Goal: Information Seeking & Learning: Find specific page/section

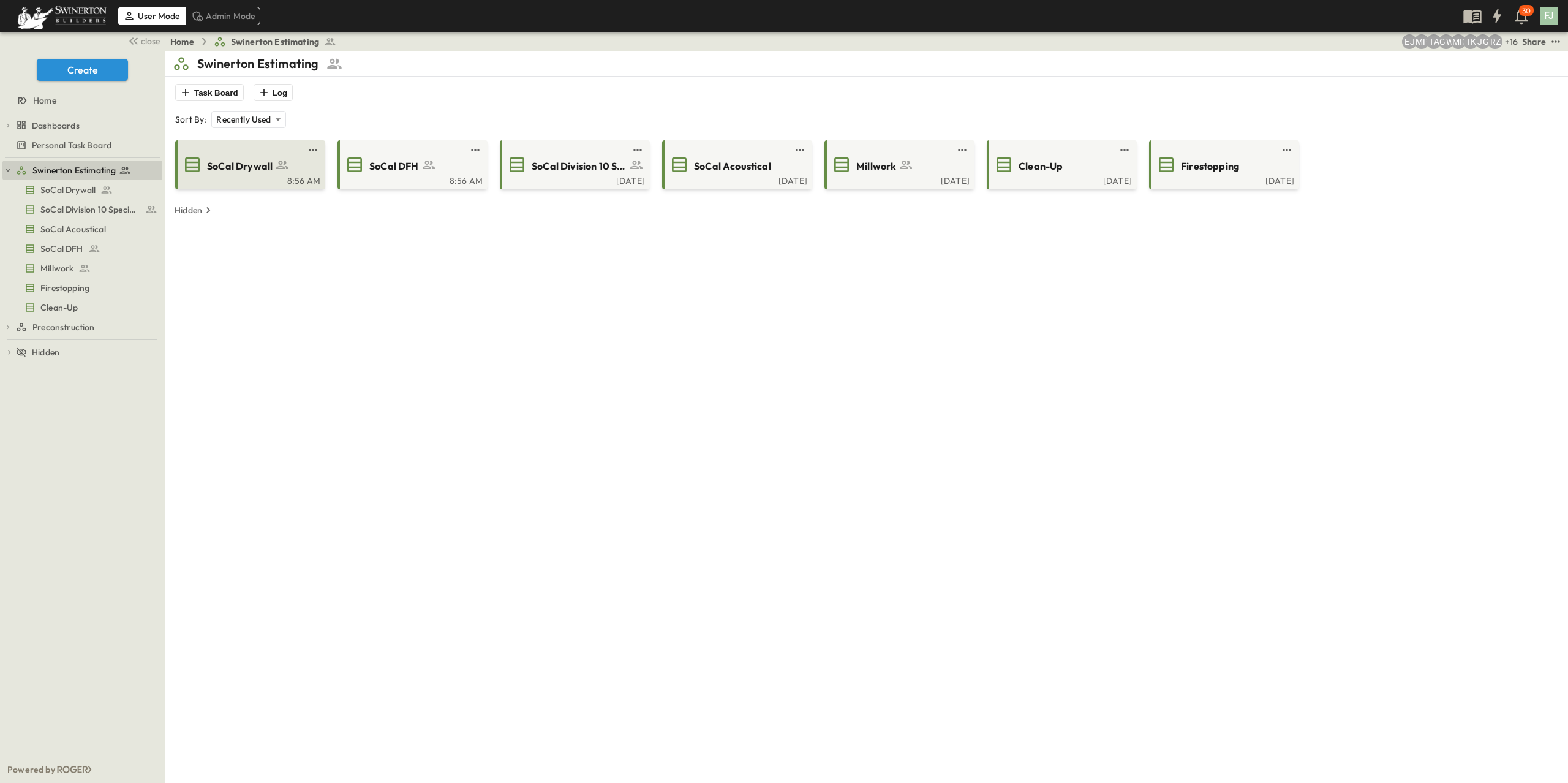
click at [232, 159] on span "SoCal Drywall" at bounding box center [240, 166] width 66 height 14
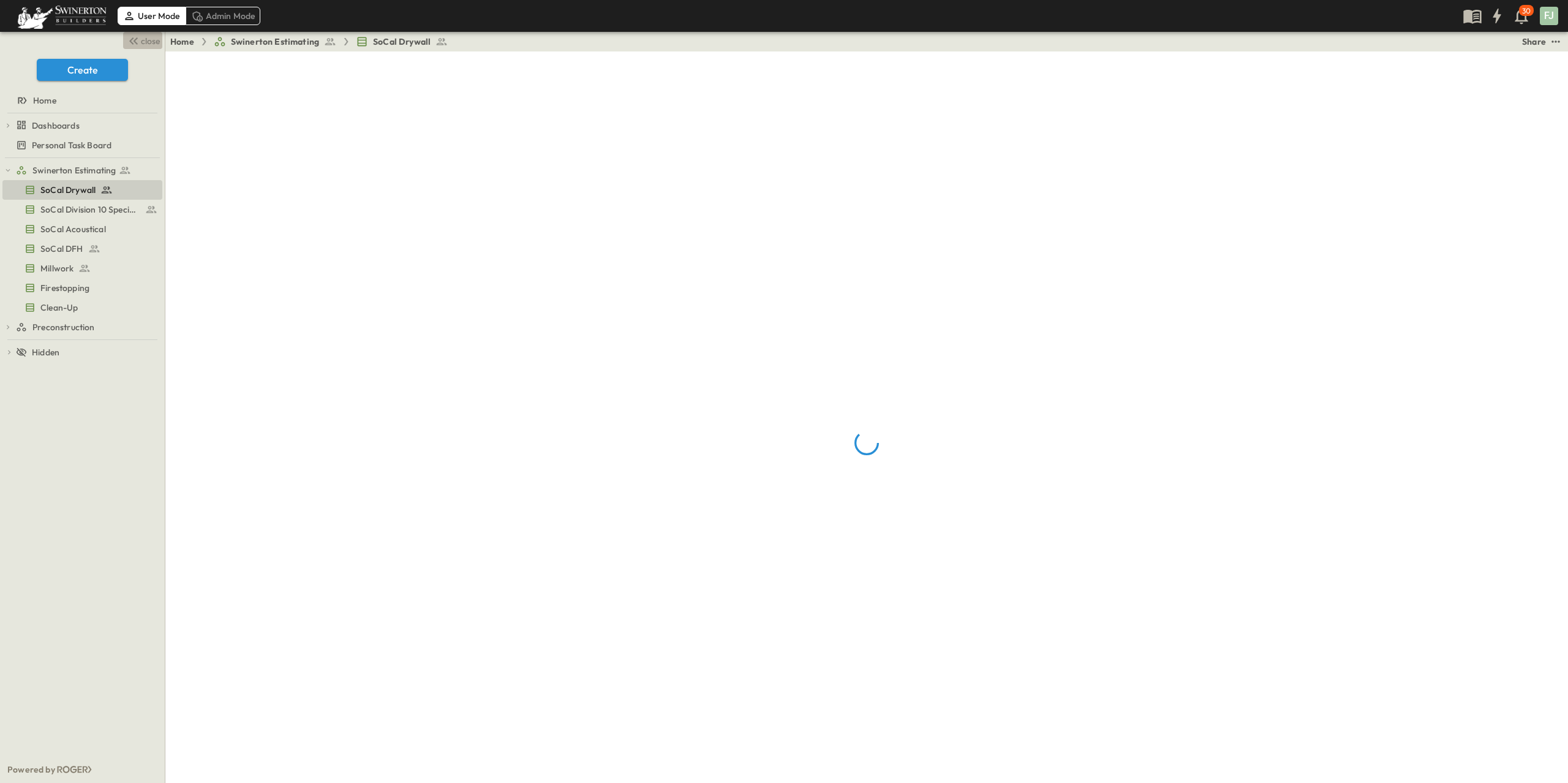
click at [153, 36] on span "close" at bounding box center [151, 40] width 19 height 12
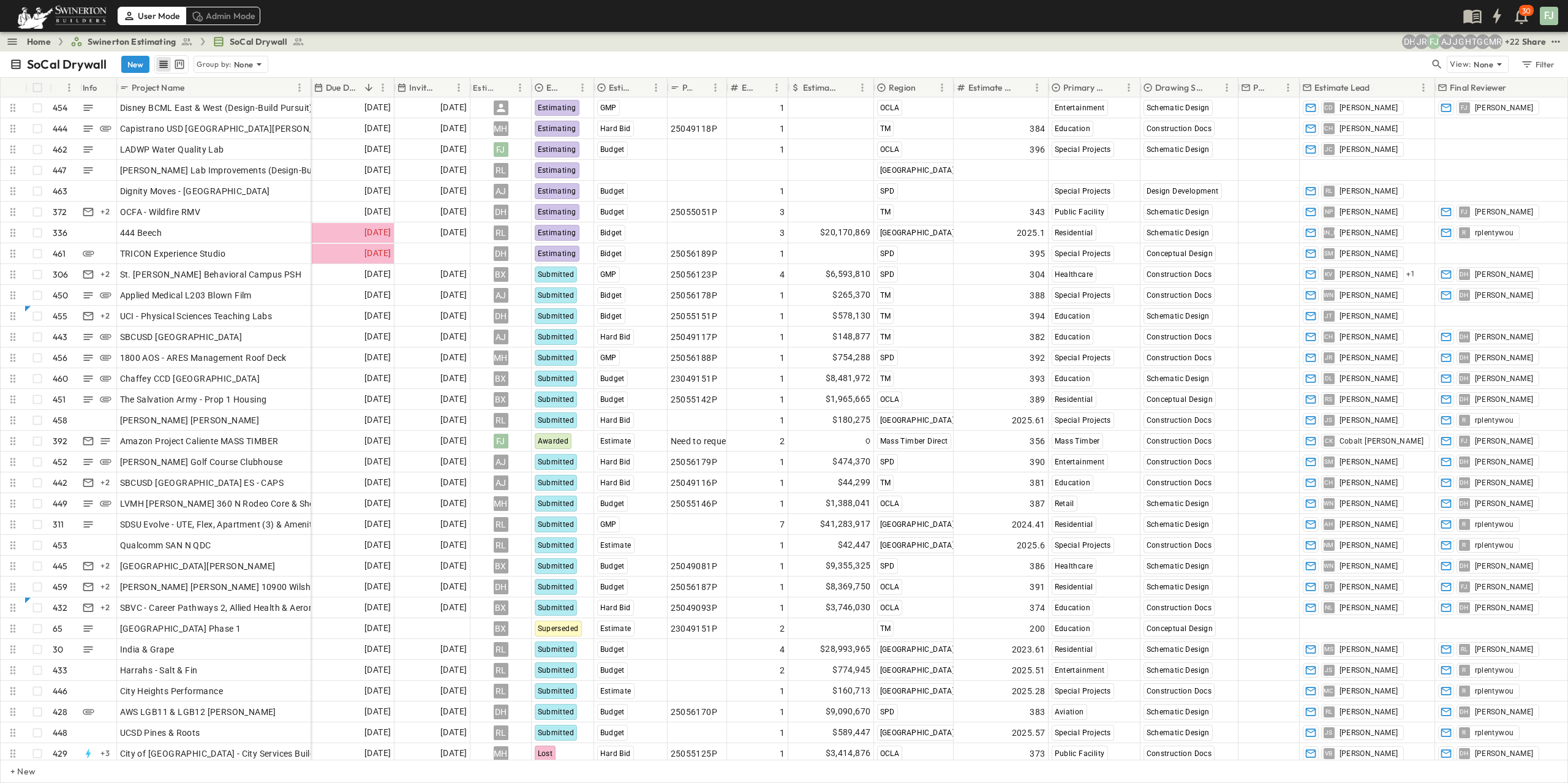
click at [1255, 57] on div "SoCal Drywall New Group by: None" at bounding box center [719, 65] width 1419 height 19
click at [388, 56] on div "SoCal Drywall New Group by: None" at bounding box center [719, 65] width 1419 height 19
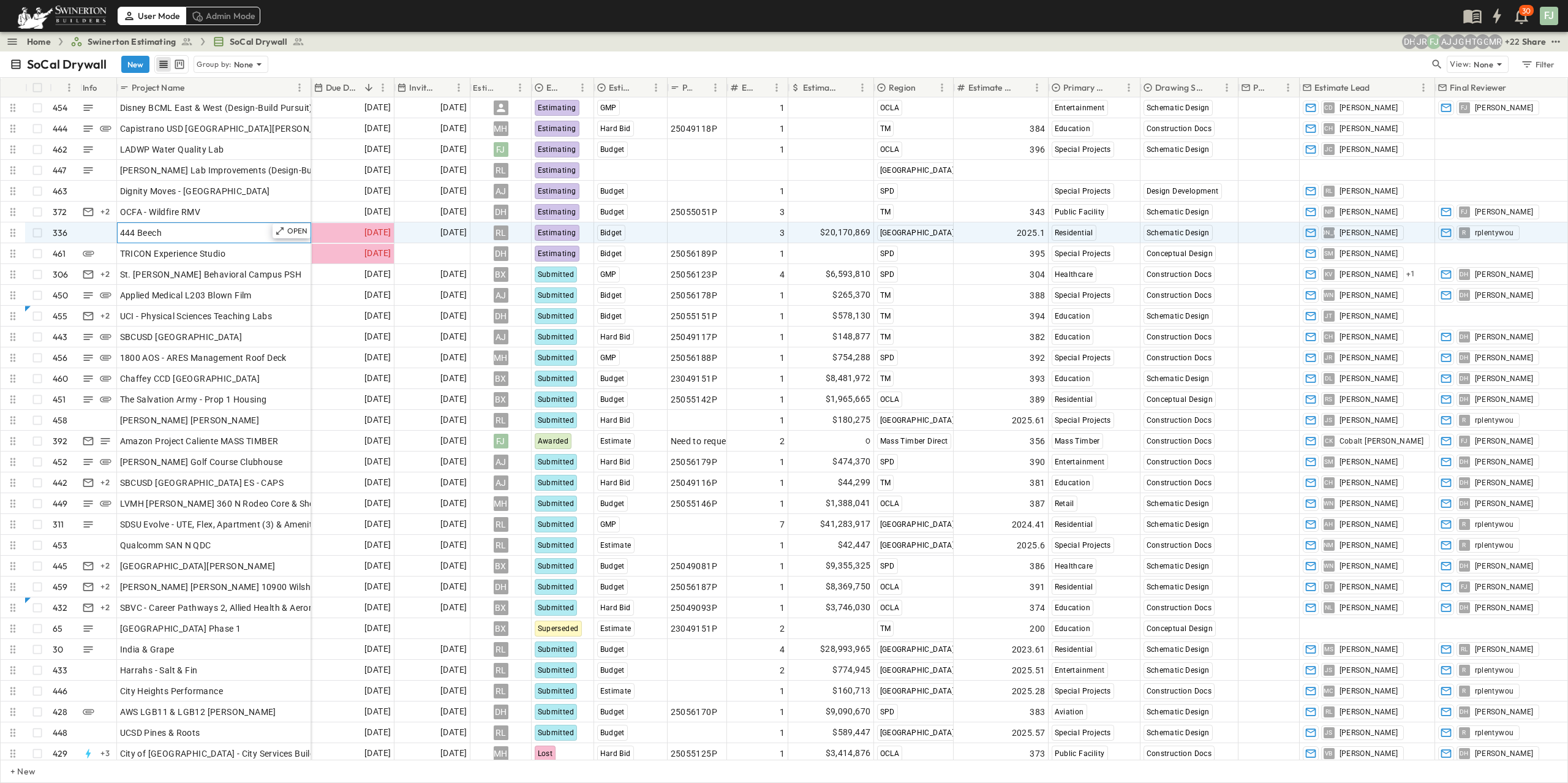
click at [169, 224] on div "444 Beech" at bounding box center [215, 232] width 188 height 17
click at [808, 223] on div "$20,170,869" at bounding box center [831, 232] width 85 height 20
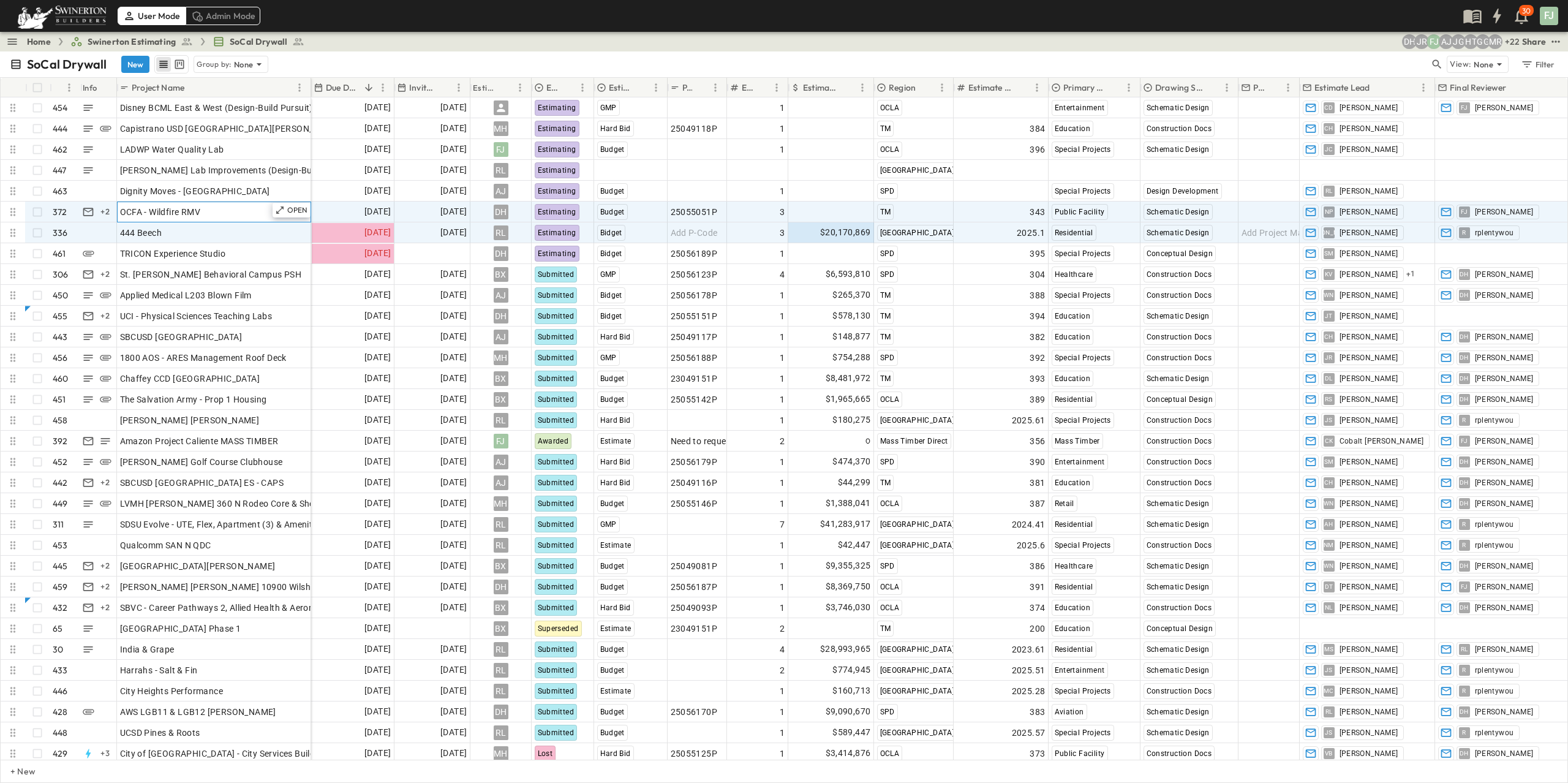
click at [185, 204] on div "OCFA - Wildfire RMV" at bounding box center [215, 212] width 188 height 17
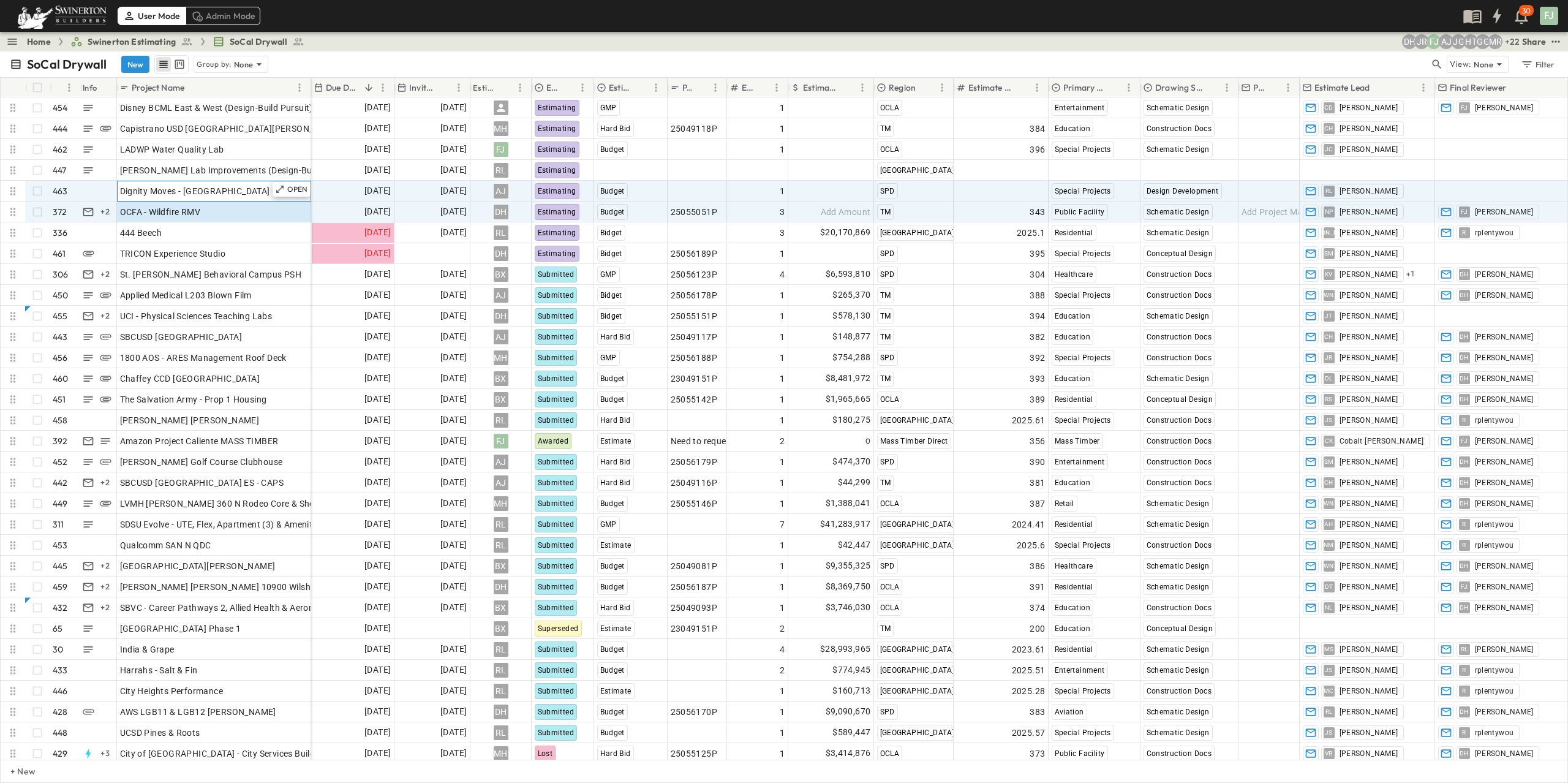
click at [213, 183] on div "Dignity Moves - [GEOGRAPHIC_DATA]" at bounding box center [215, 191] width 188 height 17
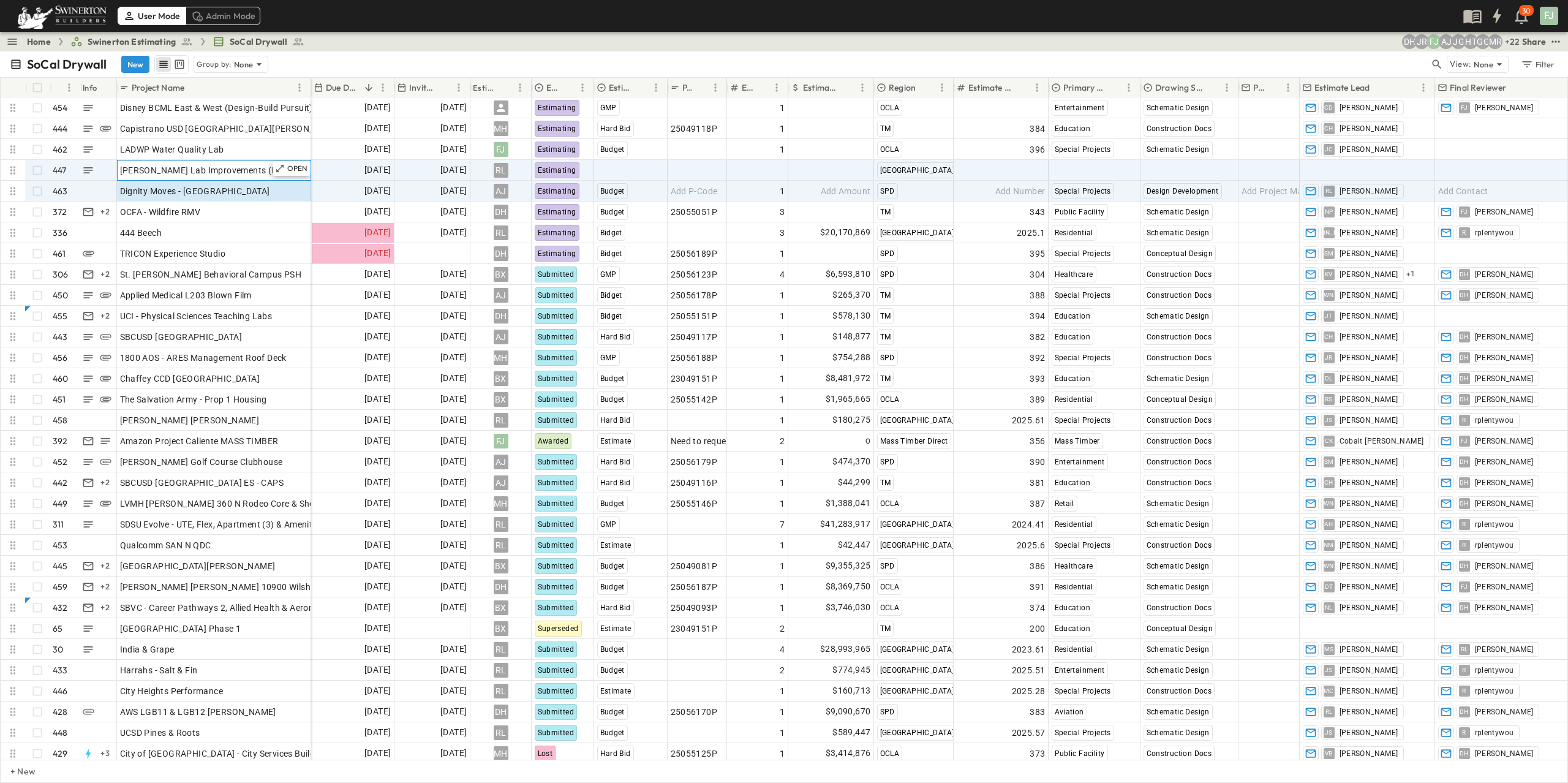
click at [185, 164] on span "[PERSON_NAME] Lab Improvements (Design-Build)" at bounding box center [223, 169] width 205 height 12
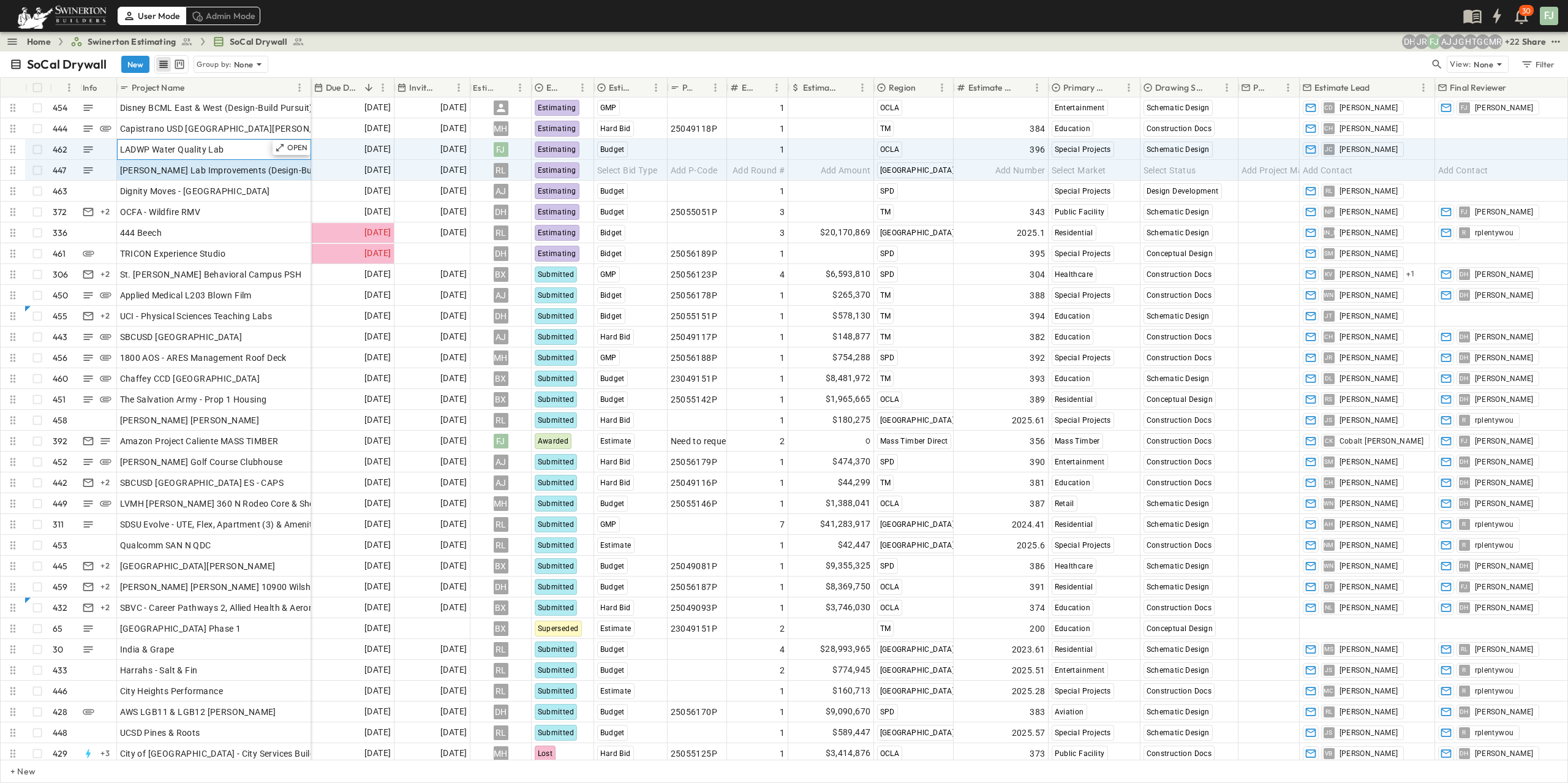
click at [167, 143] on span "LADWP Water Quality Lab" at bounding box center [172, 149] width 104 height 12
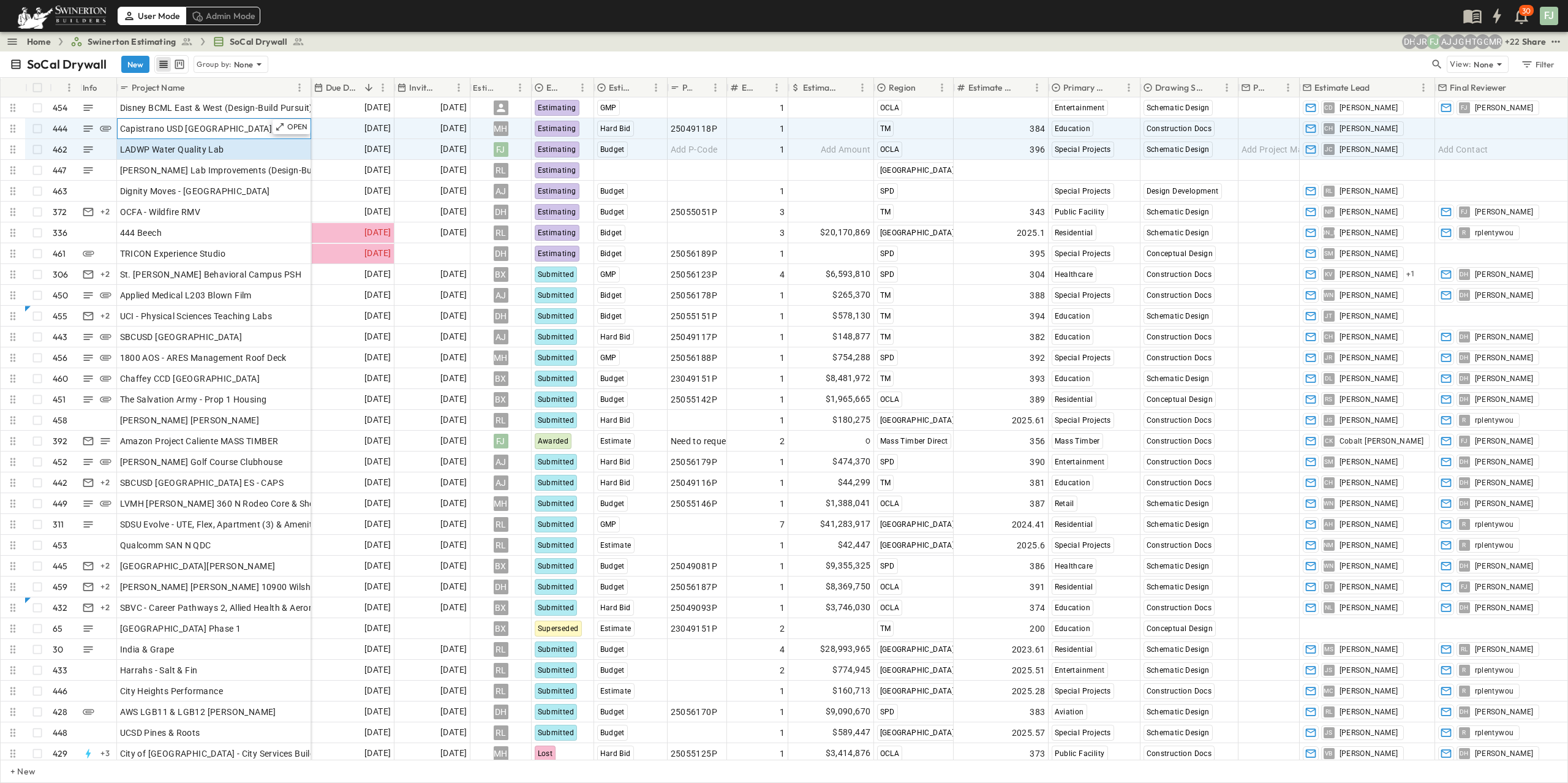
click at [228, 122] on span "Capistrano USD [GEOGRAPHIC_DATA][PERSON_NAME]" at bounding box center [231, 128] width 221 height 12
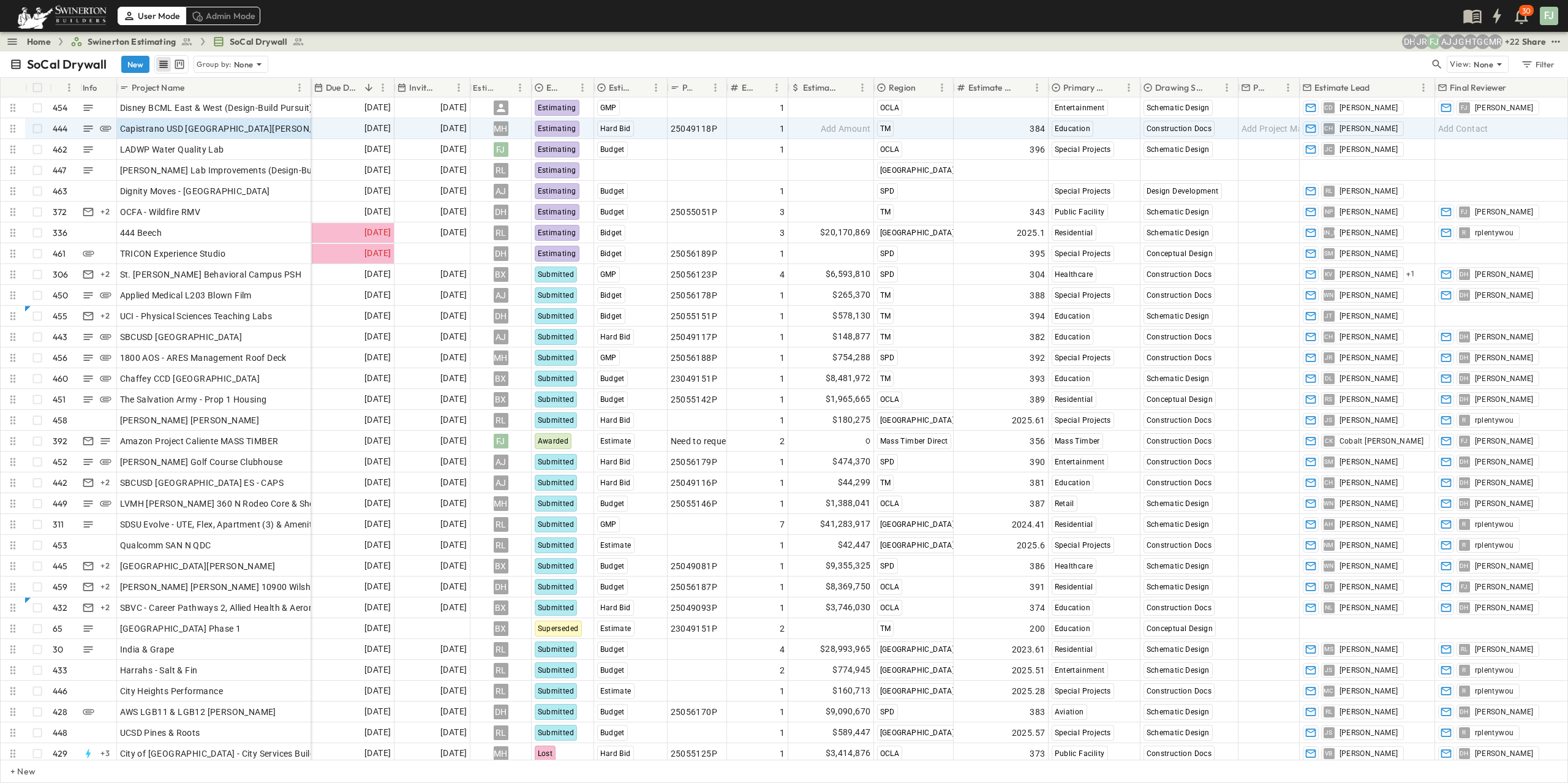
click at [376, 56] on div "SoCal Drywall New Group by: None" at bounding box center [719, 65] width 1419 height 19
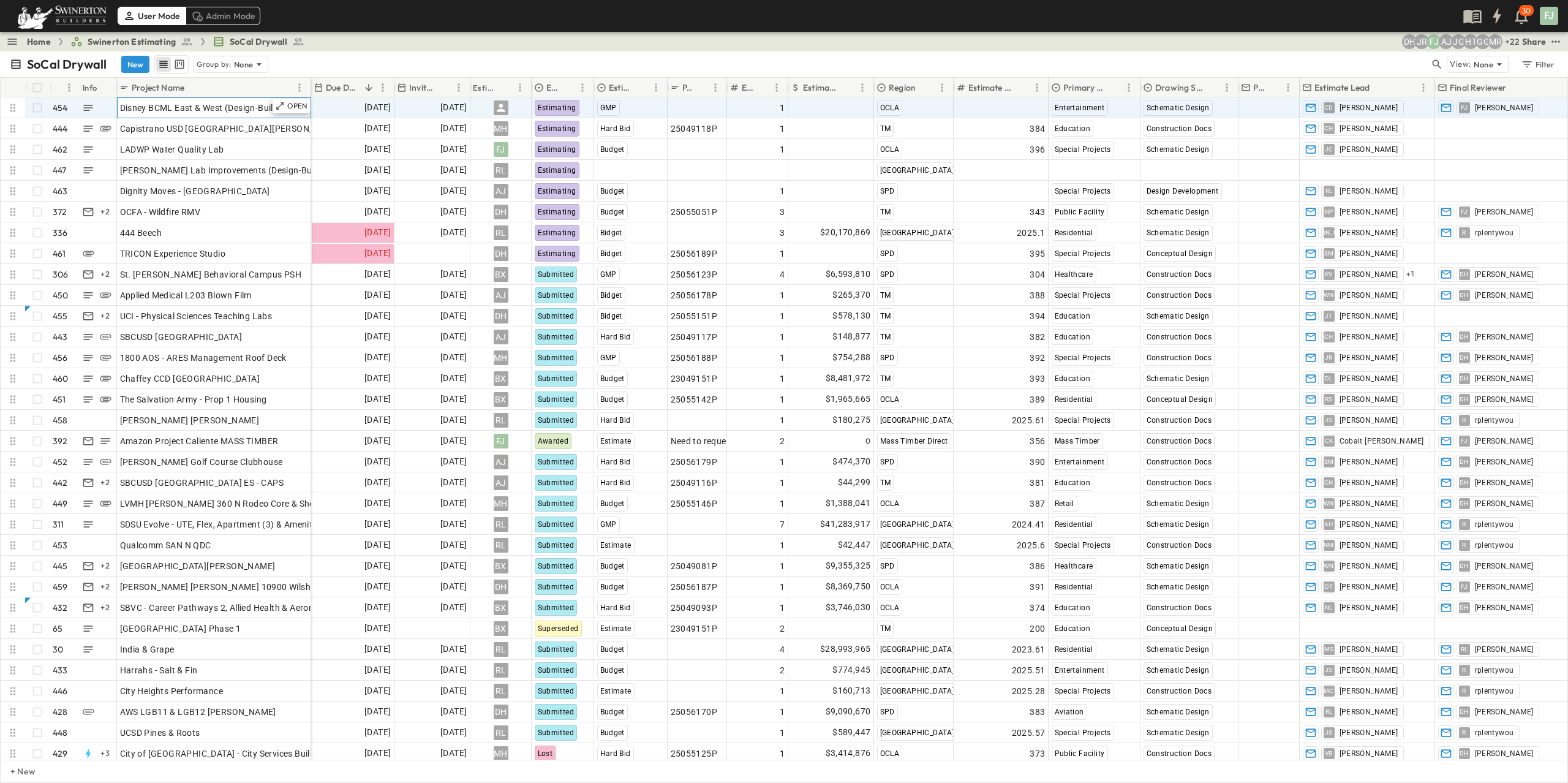
click at [165, 102] on span "Disney BCML East & West (Design-Build Pursuit)" at bounding box center [216, 107] width 193 height 12
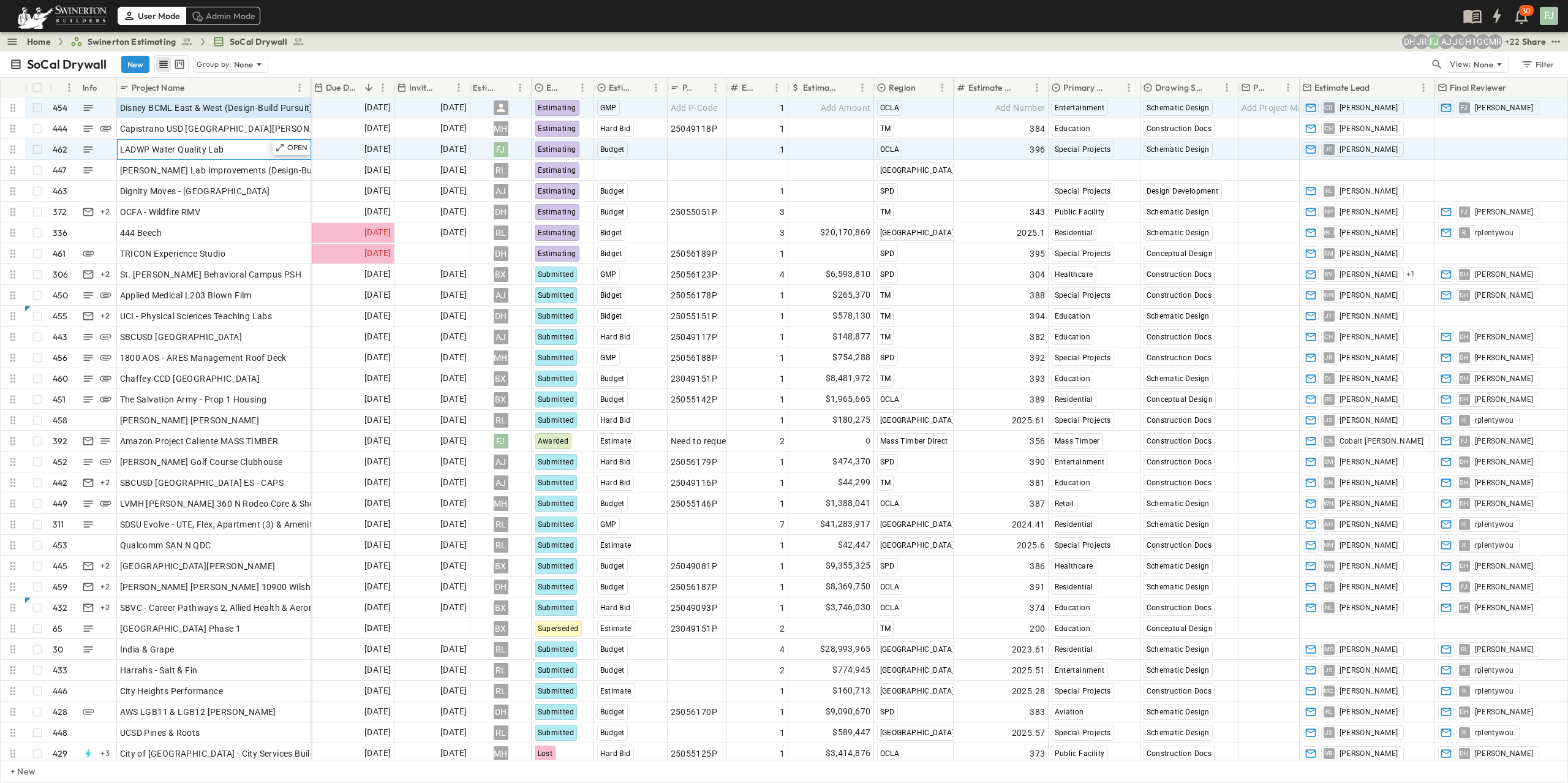
click at [217, 141] on div "LADWP Water Quality Lab" at bounding box center [215, 150] width 188 height 17
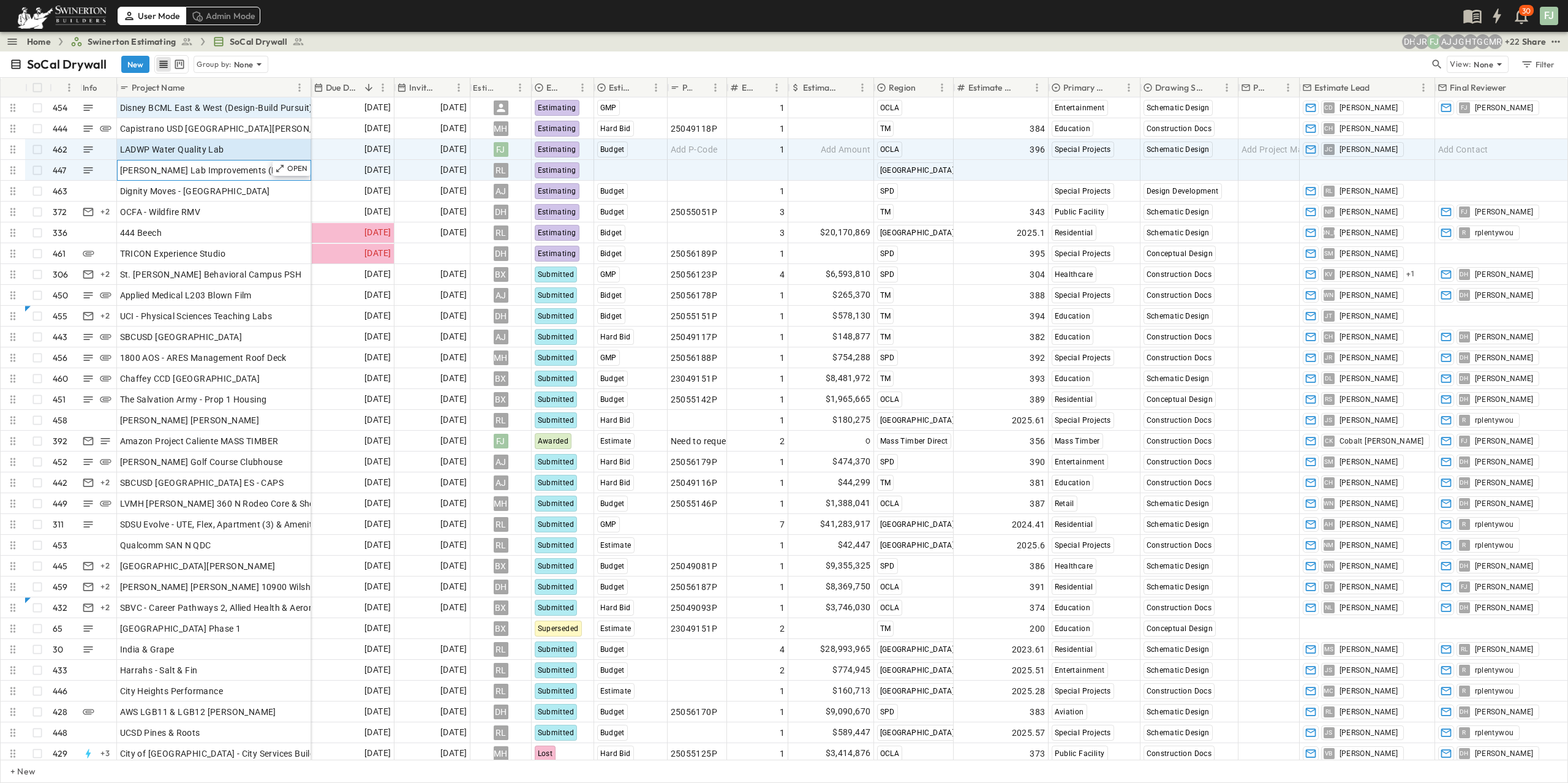
click at [204, 164] on div "[PERSON_NAME] Lab Improvements (Design-Build)" at bounding box center [215, 170] width 188 height 17
click at [218, 143] on div "LADWP Water Quality Lab" at bounding box center [215, 150] width 188 height 17
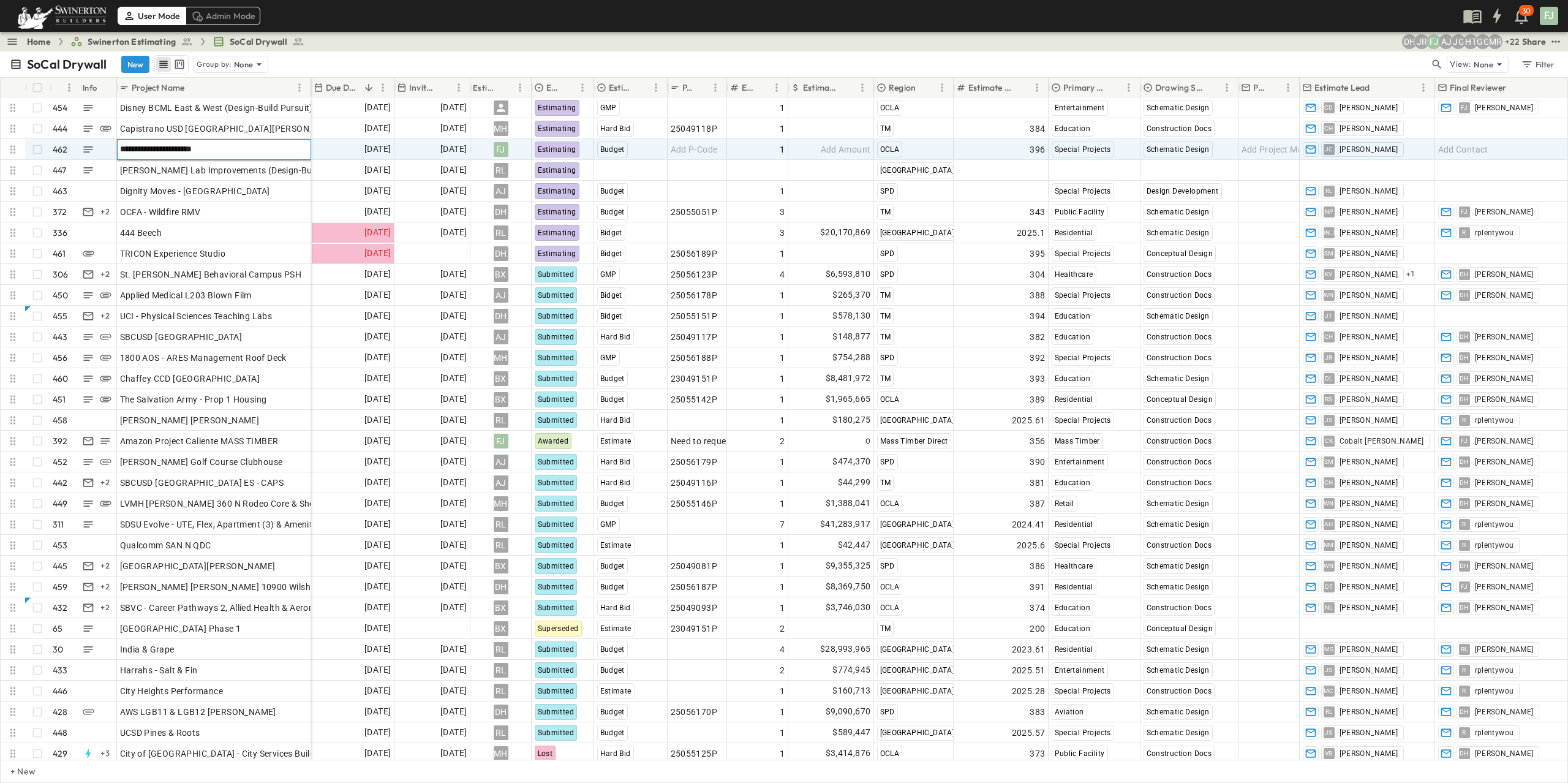
click at [250, 141] on input "**********" at bounding box center [214, 149] width 192 height 15
click at [361, 52] on div "SoCal Drywall New Group by: None View: None Filter" at bounding box center [784, 64] width 1568 height 25
click at [261, 141] on div "LADWP Water Quality Lab" at bounding box center [215, 150] width 188 height 17
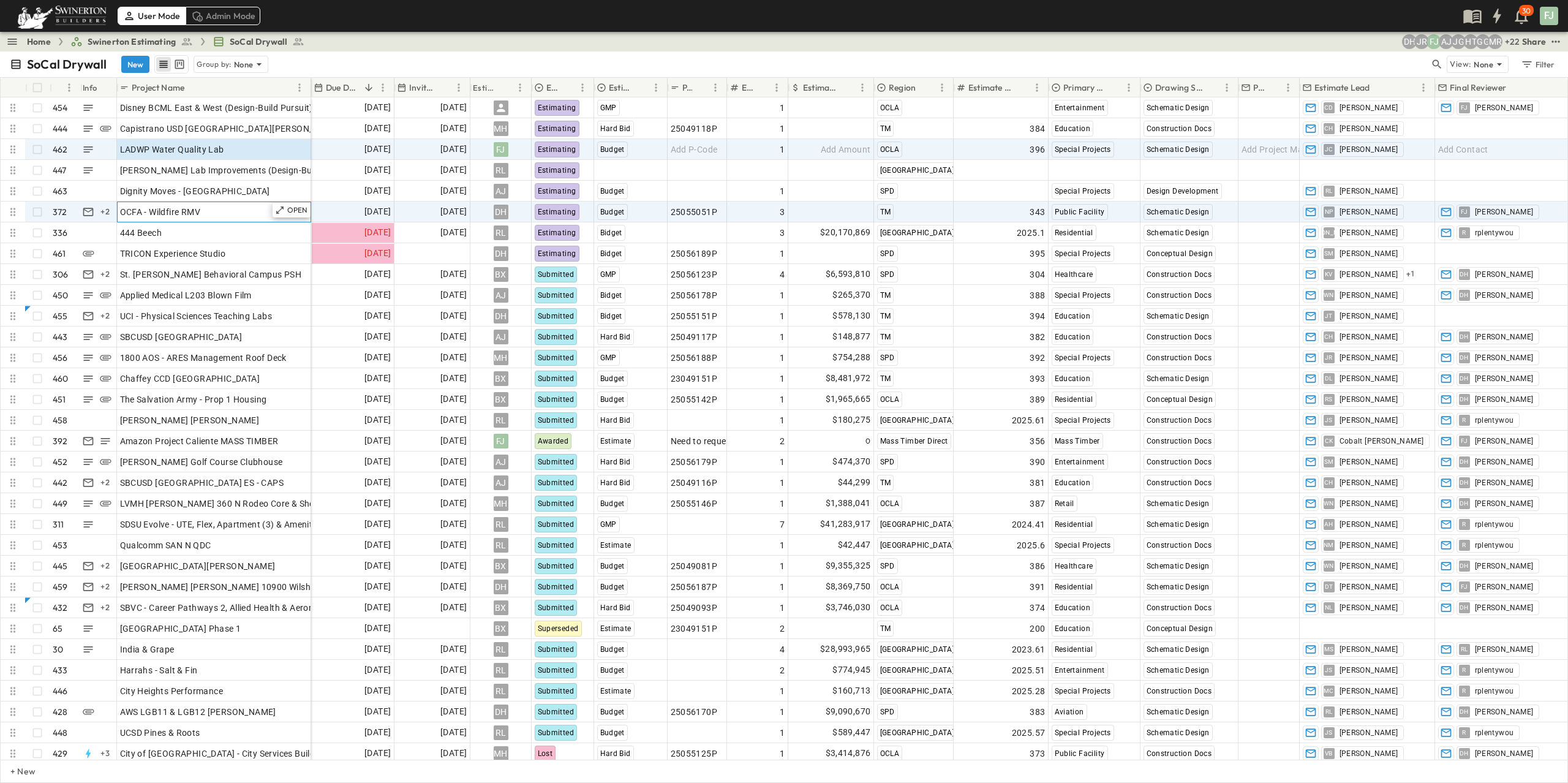
click at [226, 203] on div "OCFA - Wildfire RMV" at bounding box center [215, 212] width 188 height 17
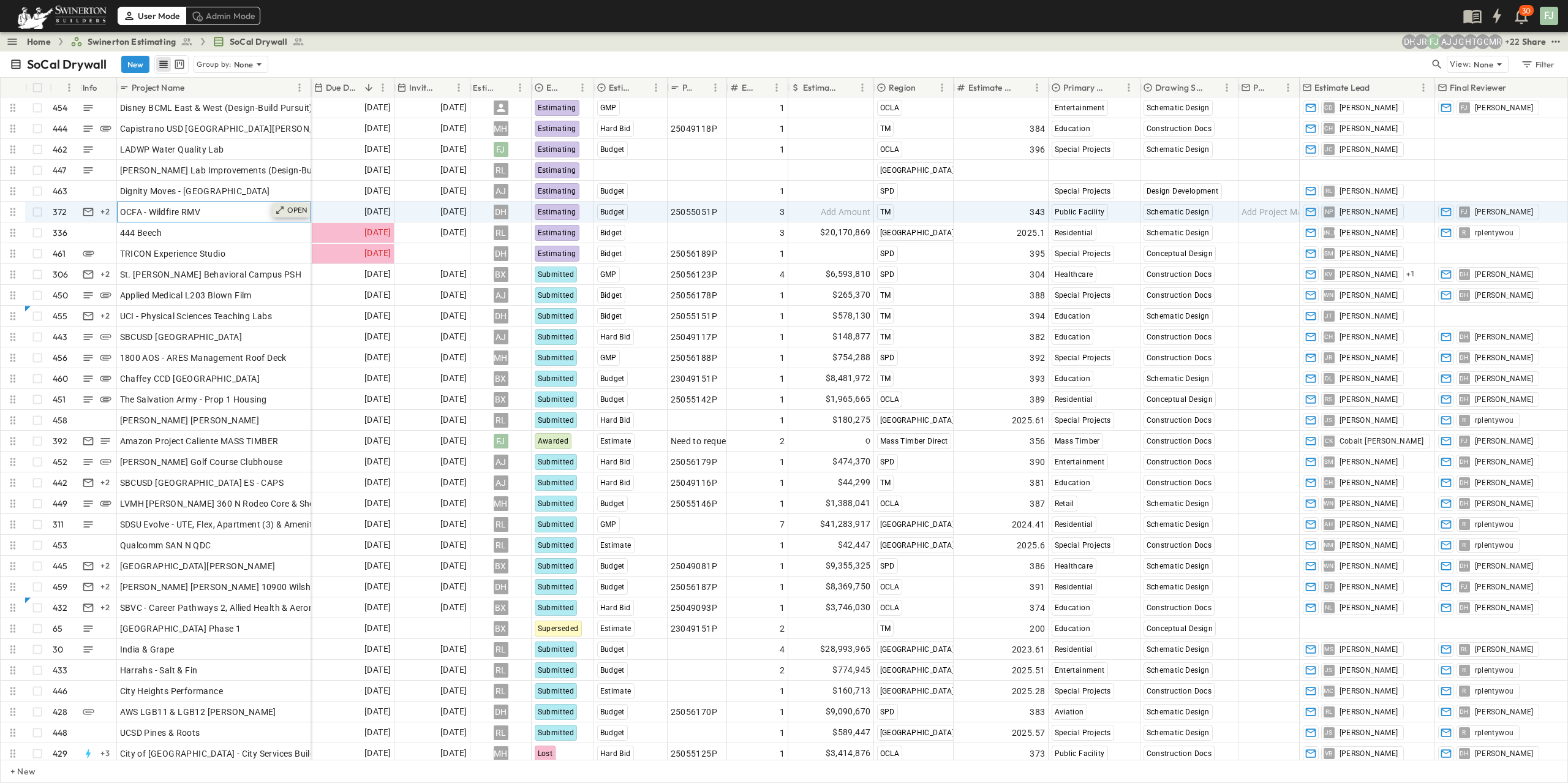
click at [285, 205] on icon at bounding box center [280, 210] width 9 height 9
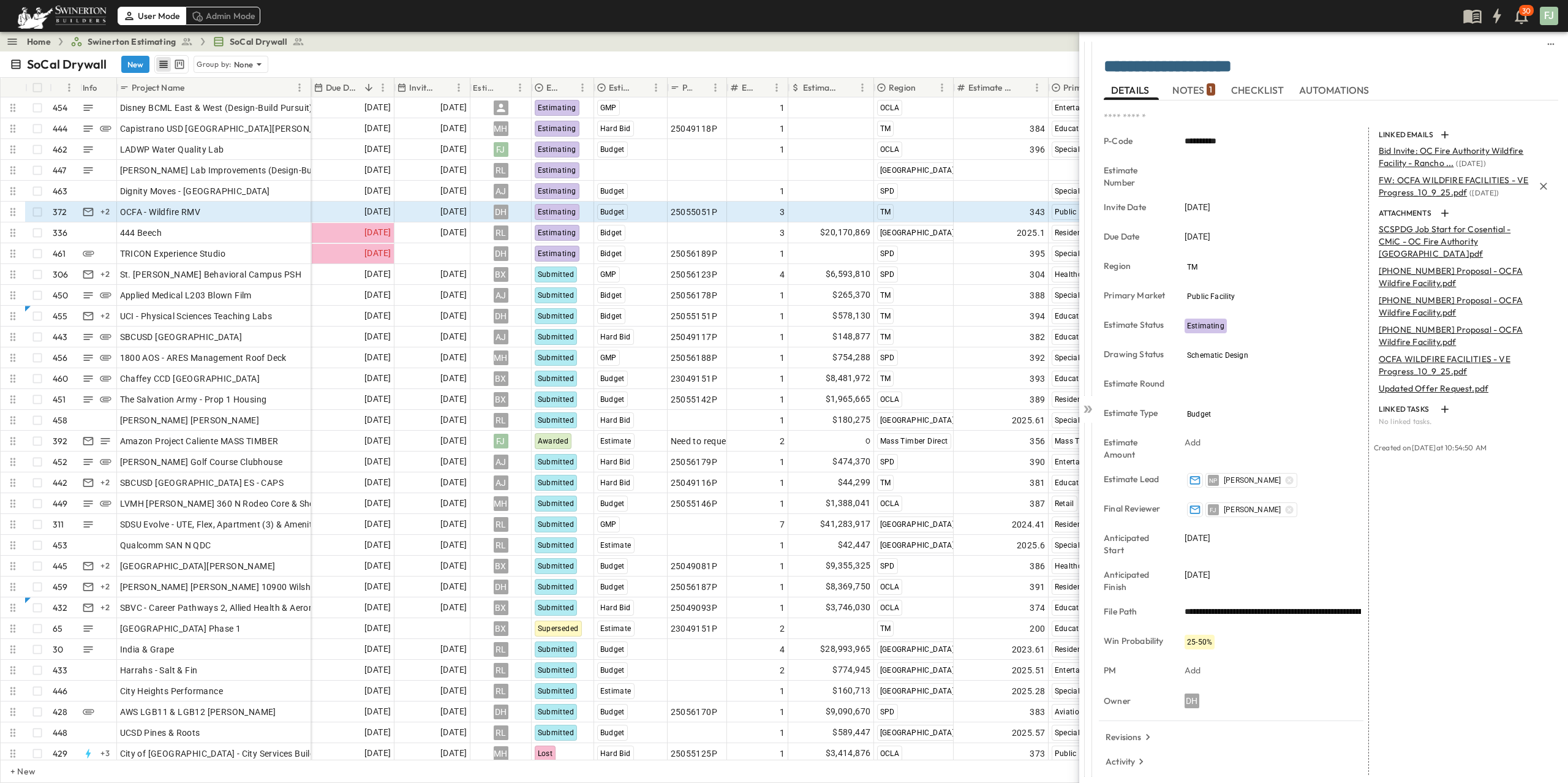
click at [1413, 174] on span "FW: OCFA WILDFIRE FACILITIES - VE Progress_10_9_25.pdf" at bounding box center [1453, 185] width 150 height 24
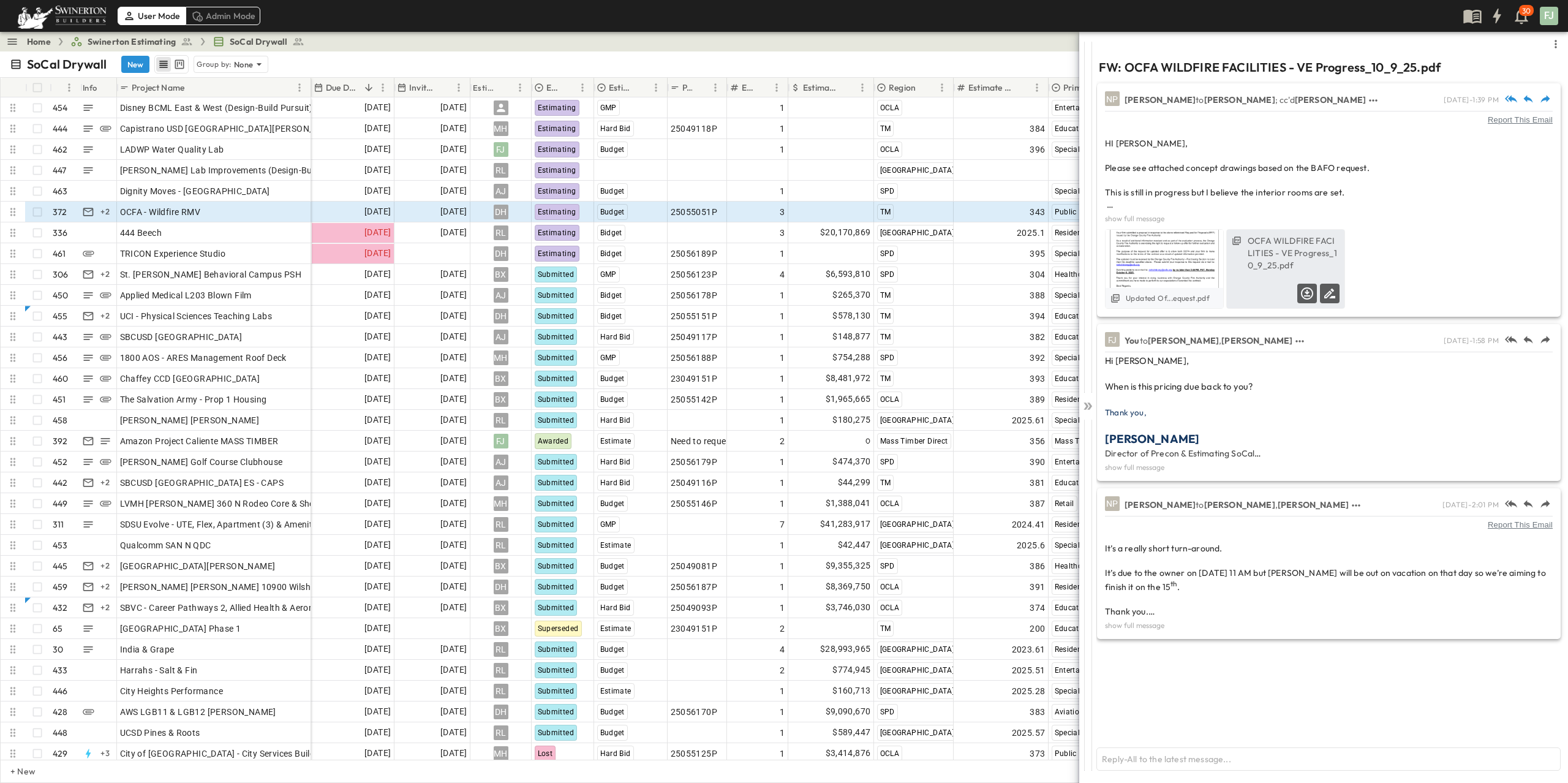
click at [1272, 248] on label "OCFA WILDFIRE FACILITIES - VE Progress_10_9_25.pdf" at bounding box center [1294, 252] width 92 height 37
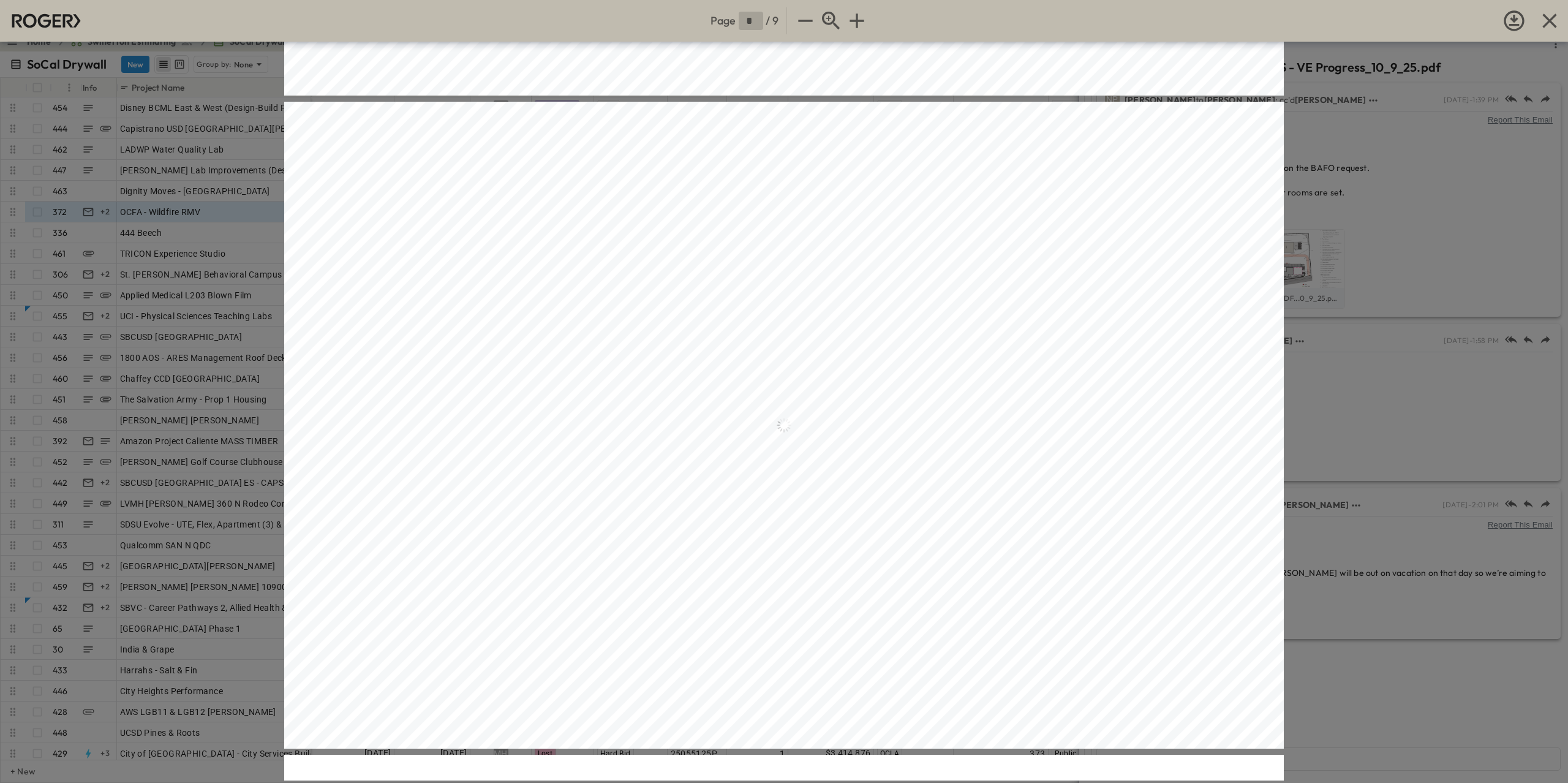
scroll to position [596, 0]
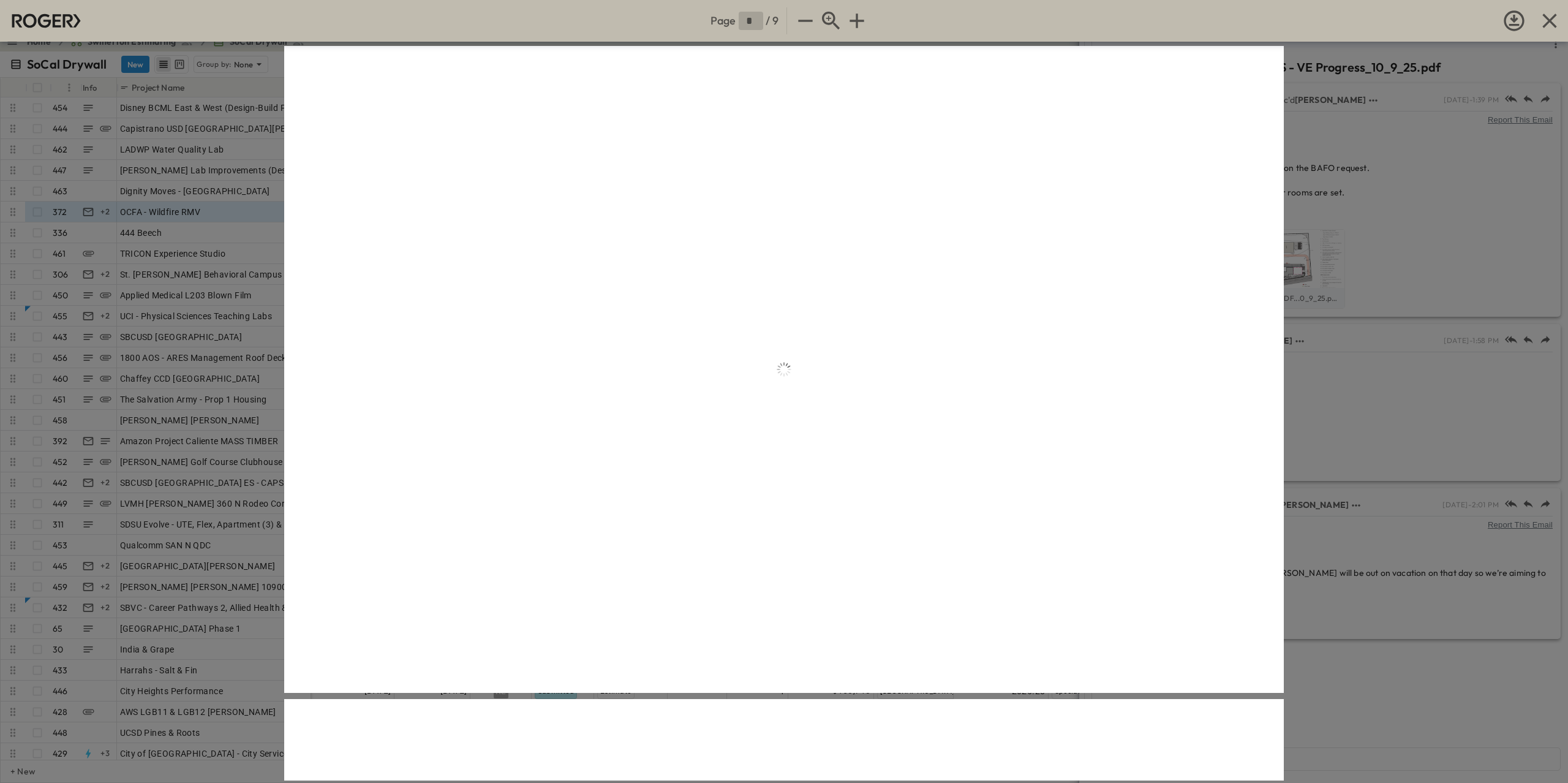
type input "*"
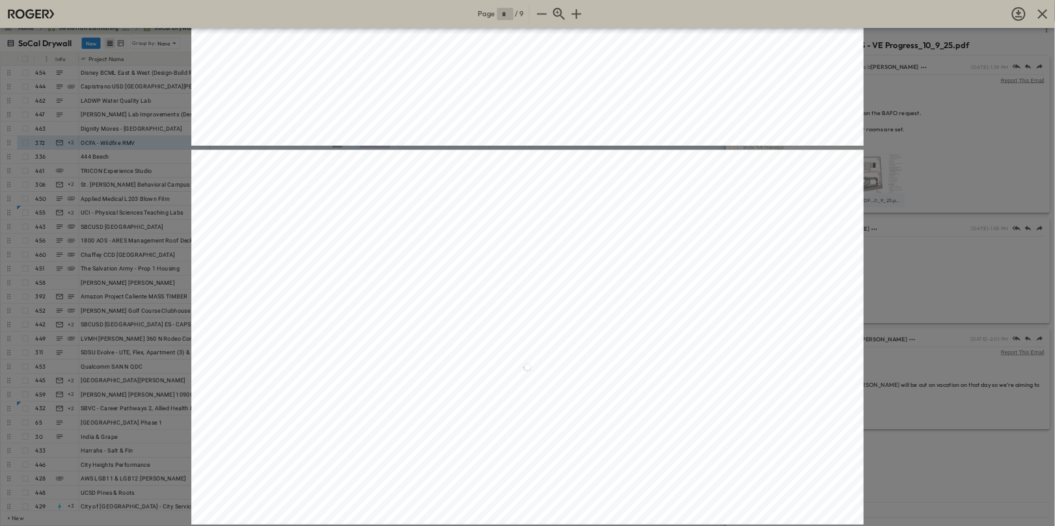
scroll to position [1335, 0]
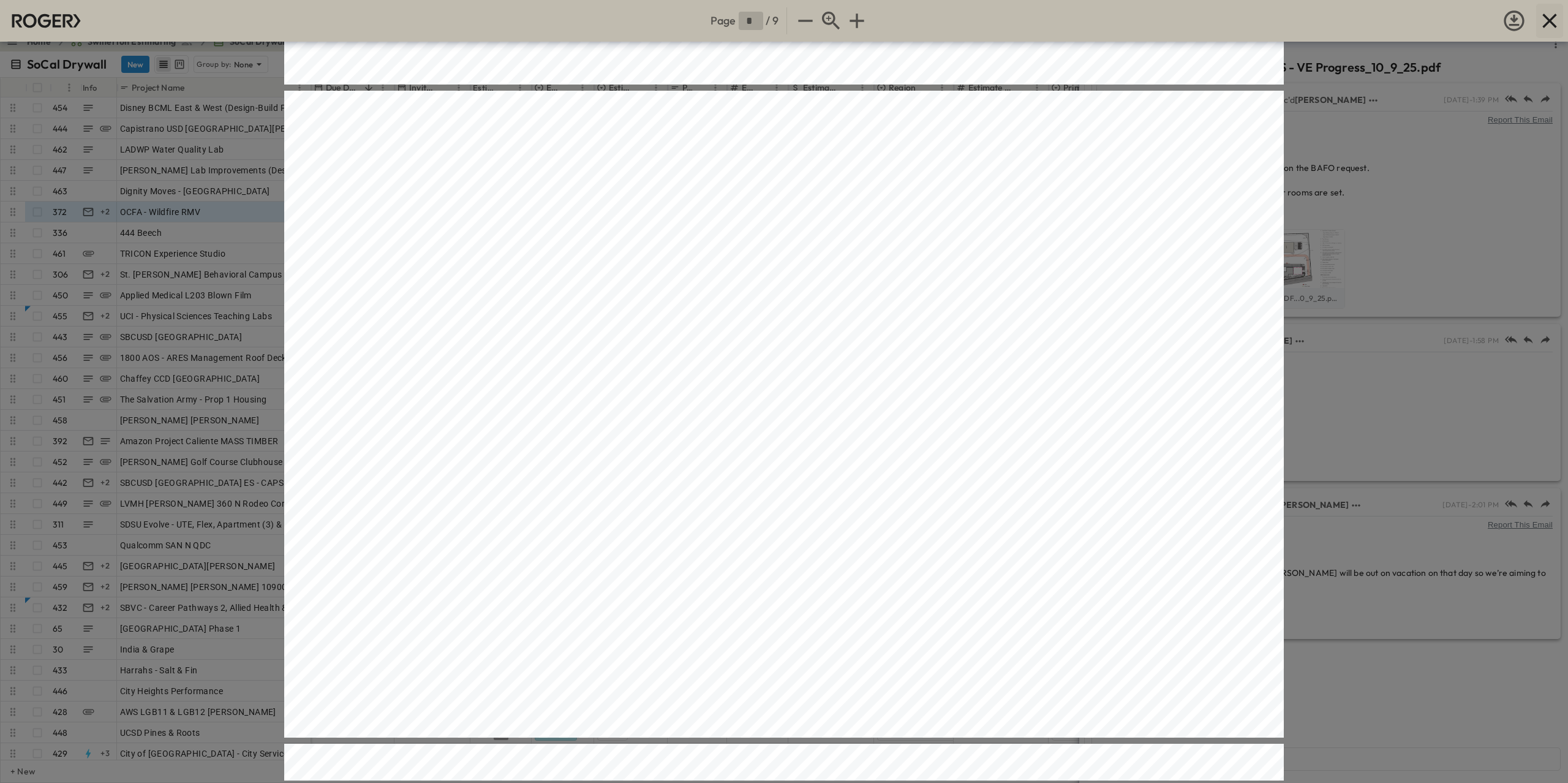
click at [1561, 19] on icon "button" at bounding box center [1549, 21] width 24 height 24
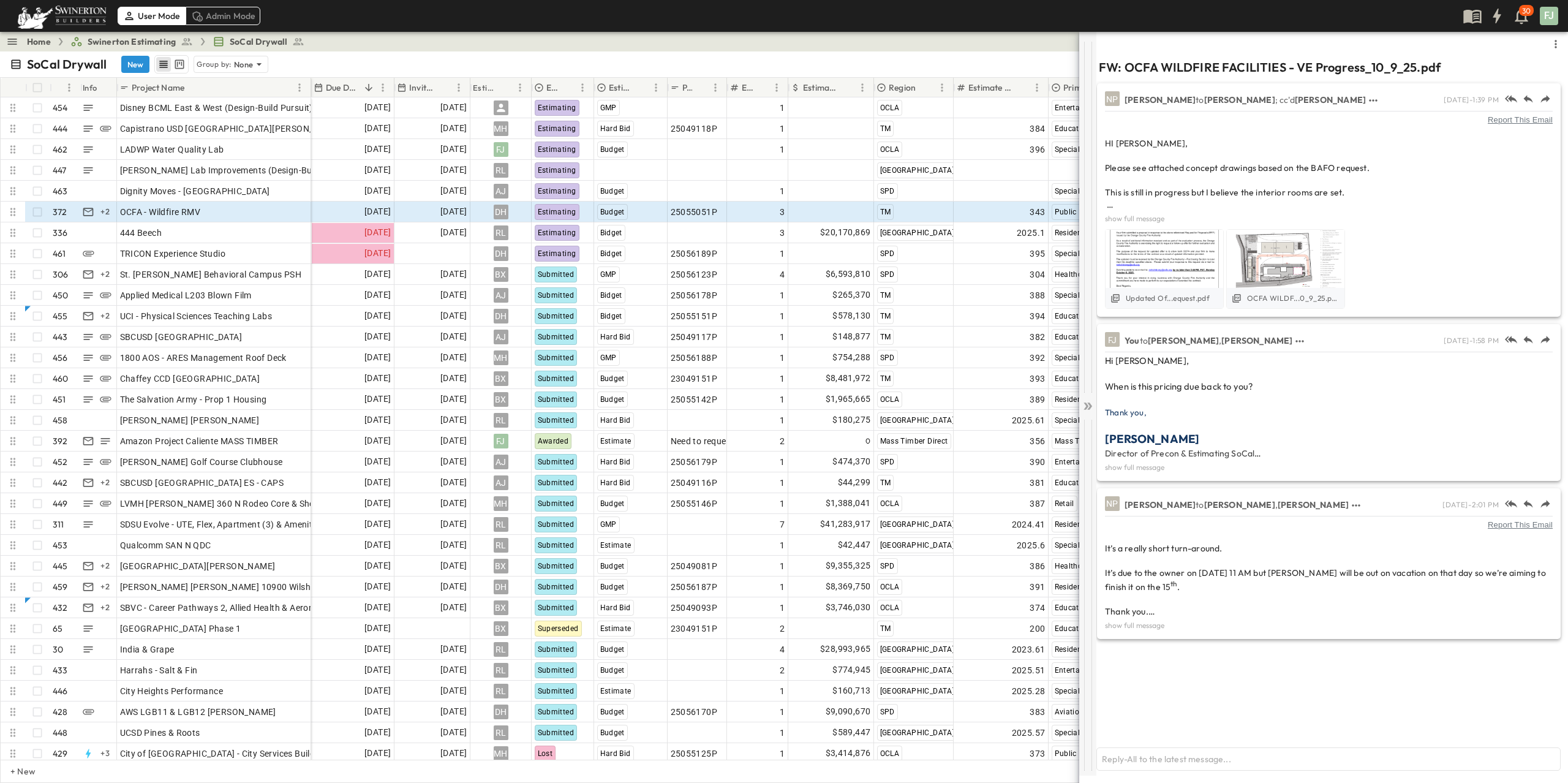
click at [1092, 396] on div at bounding box center [1088, 404] width 17 height 743
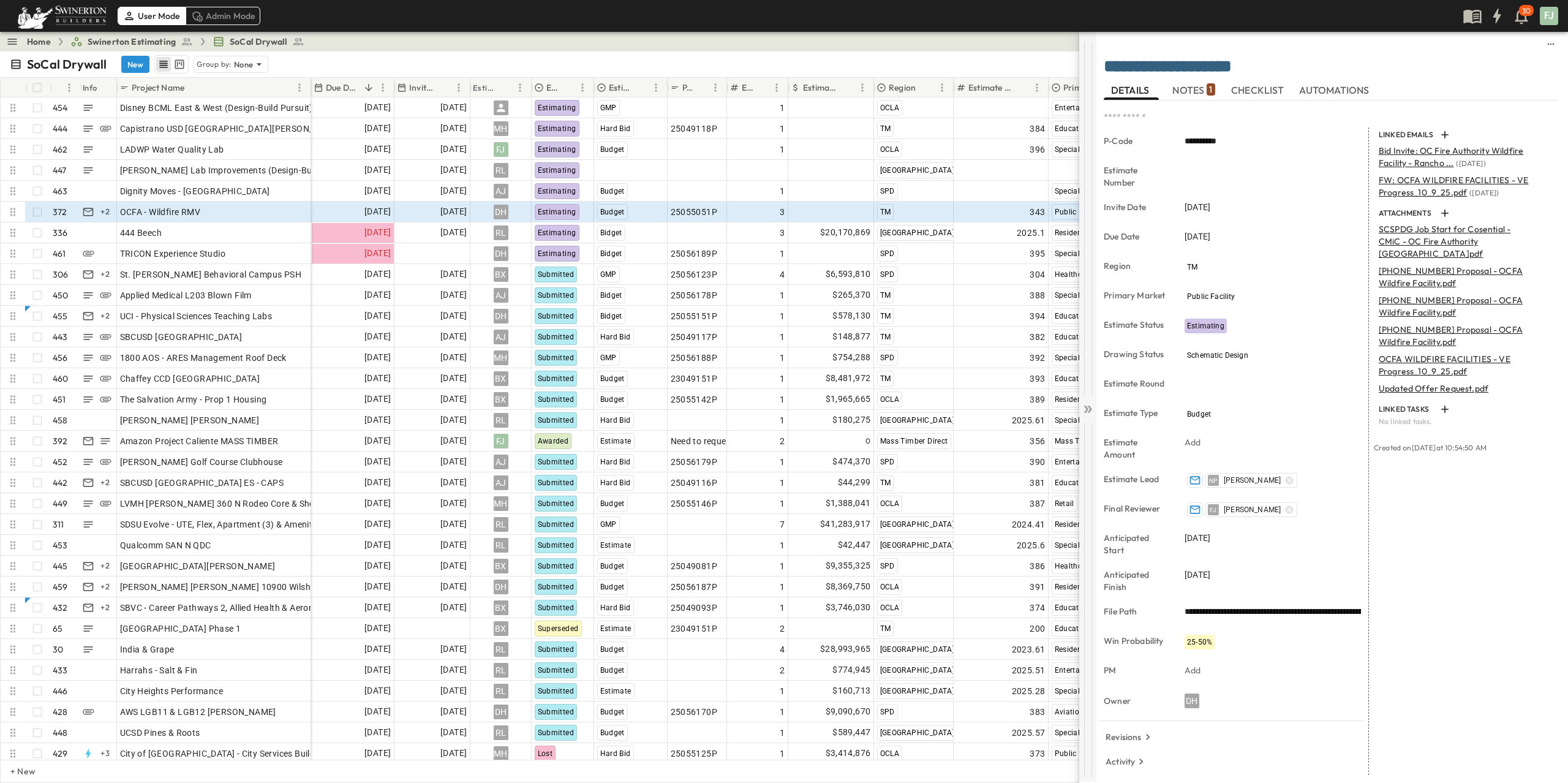
click at [1087, 406] on icon at bounding box center [1087, 408] width 12 height 12
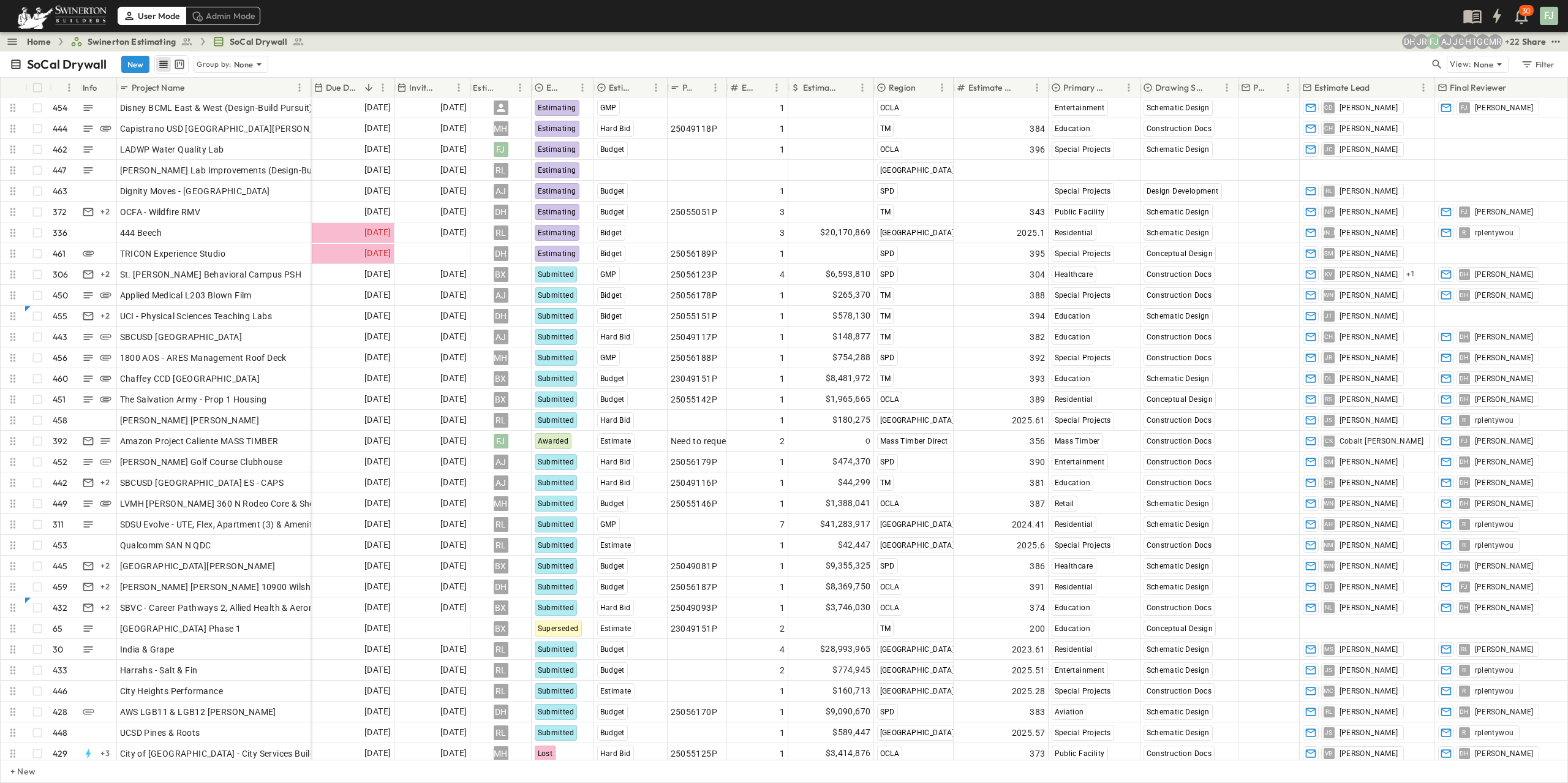
click at [340, 43] on div "Home Swinerton Estimating SoCal Drywall + 22 MR GG HT JG AJ [PERSON_NAME] DH Sh…" at bounding box center [784, 41] width 1568 height 20
